Goal: Find specific page/section: Find specific page/section

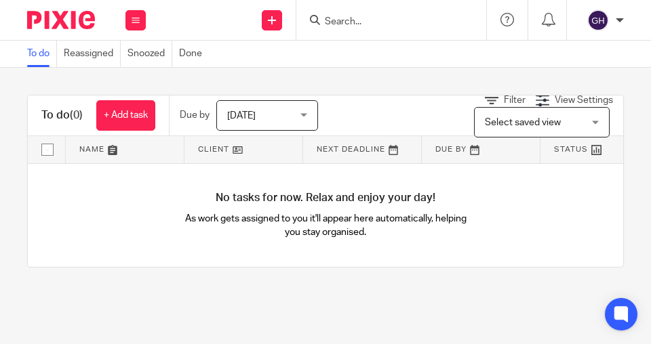
click at [434, 20] on input "Search" at bounding box center [384, 22] width 122 height 12
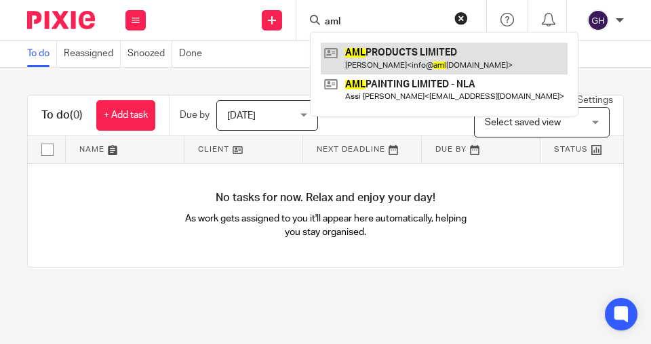
type input "aml"
click at [412, 58] on link at bounding box center [444, 58] width 247 height 31
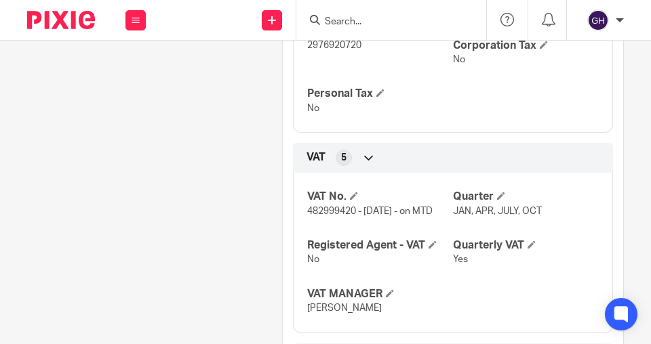
scroll to position [813, 0]
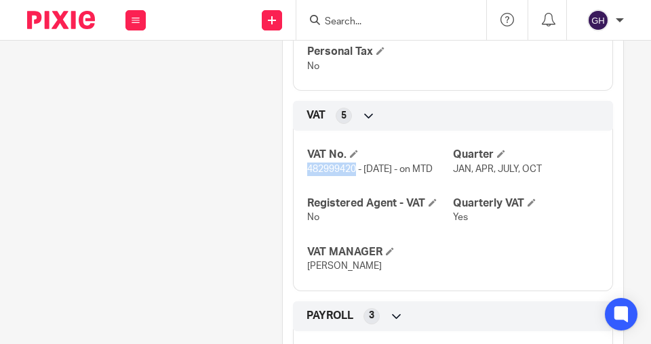
drag, startPoint x: 306, startPoint y: 206, endPoint x: 354, endPoint y: 207, distance: 48.1
click at [354, 174] on span "482999420 - 01/02/25 - on MTD" at bounding box center [369, 169] width 125 height 9
copy span "482999420"
